Goal: Find specific page/section: Find specific page/section

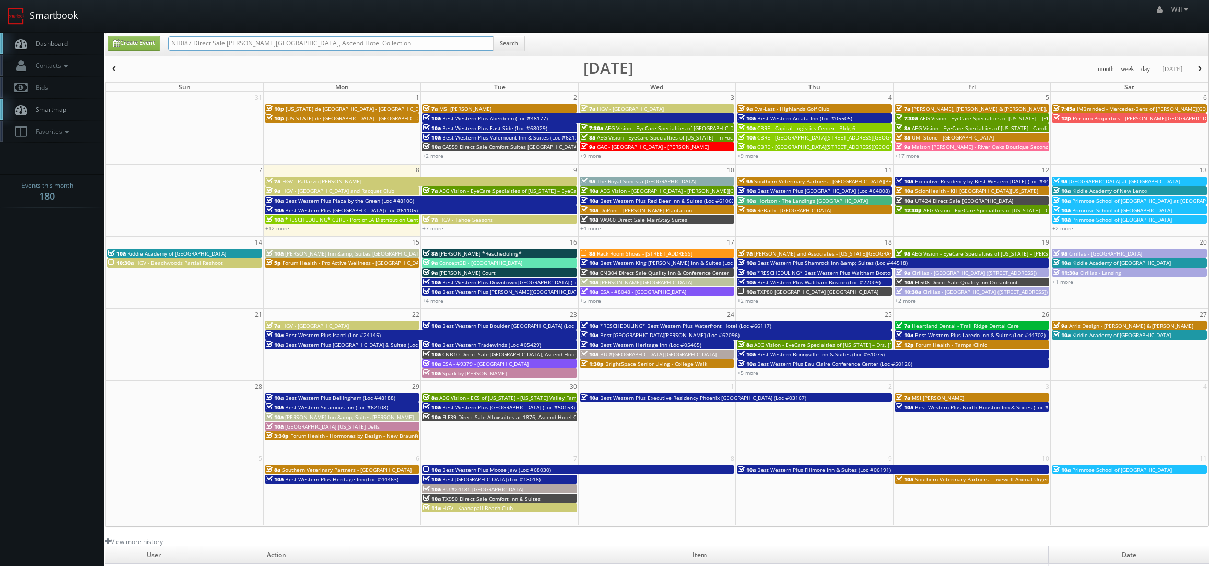
drag, startPoint x: 382, startPoint y: 42, endPoint x: 72, endPoint y: 14, distance: 311.5
click at [72, 14] on body "Smartbook Toggle Side Navigation Toggle Top Navigation Will Will Profile Logout…" at bounding box center [604, 370] width 1209 height 741
paste input "([DATE]) ND096 Direct Sale MainStay Suites [PERSON_NAME]"
drag, startPoint x: 205, startPoint y: 40, endPoint x: 63, endPoint y: 38, distance: 141.6
click at [64, 40] on body "Smartbook Toggle Side Navigation Toggle Top Navigation Will Will Profile Logout…" at bounding box center [604, 370] width 1209 height 741
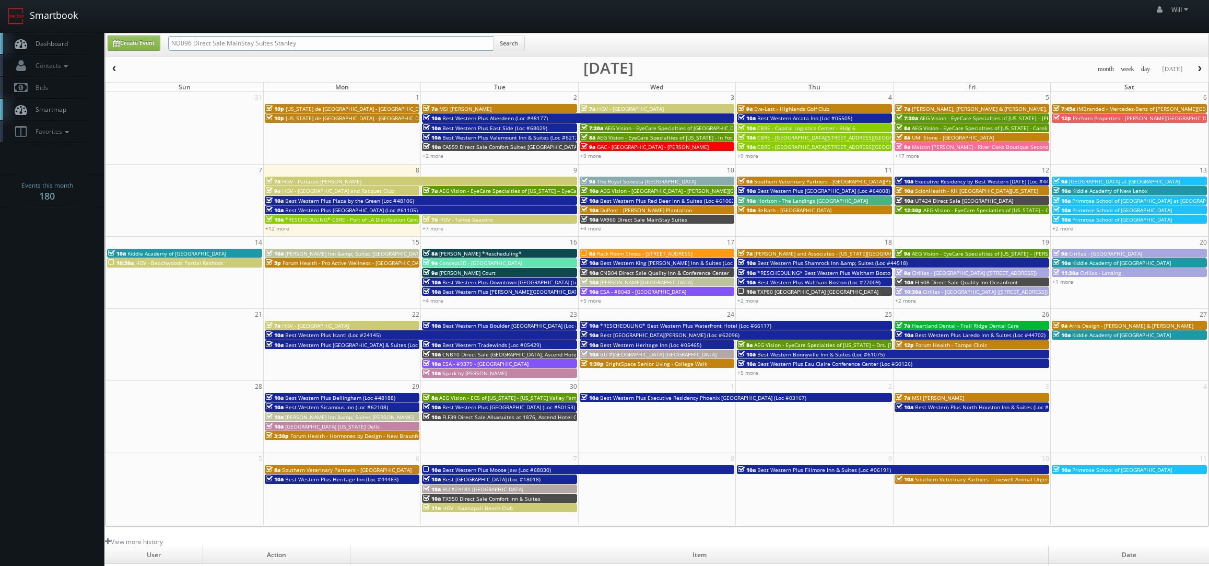
type input "ND096 Direct Sale MainStay Suites Stanley"
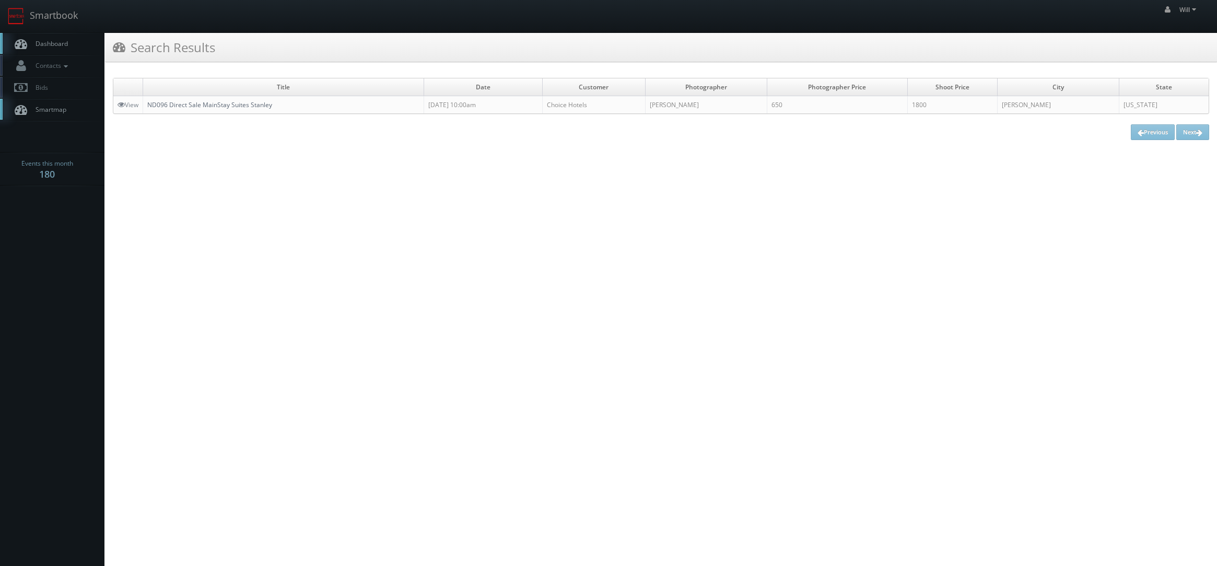
click at [217, 101] on link "ND096 Direct Sale MainStay Suites Stanley" at bounding box center [209, 104] width 125 height 9
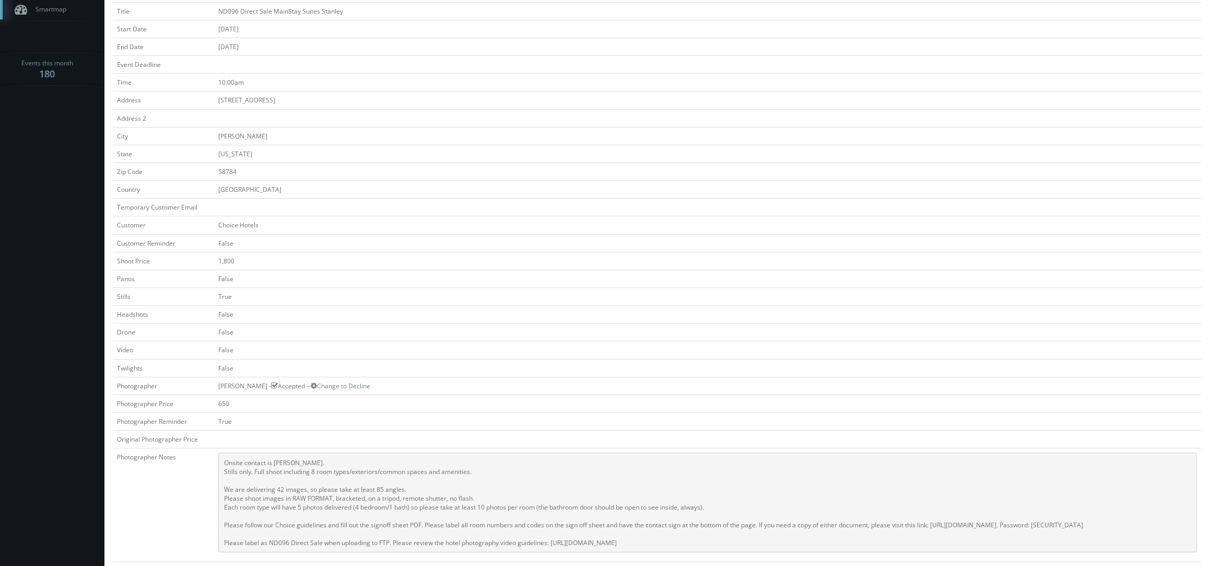
scroll to position [104, 0]
